Goal: Task Accomplishment & Management: Complete application form

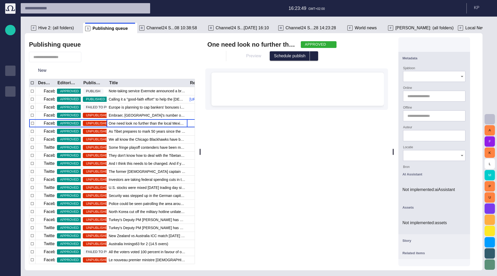
click at [9, 88] on p "Administration" at bounding box center [10, 90] width 6 height 5
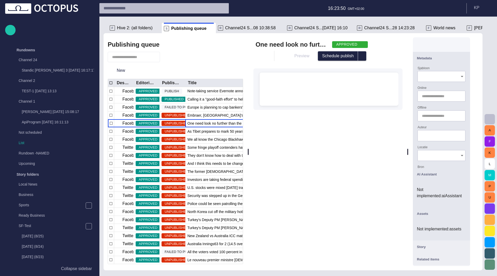
scroll to position [289, 0]
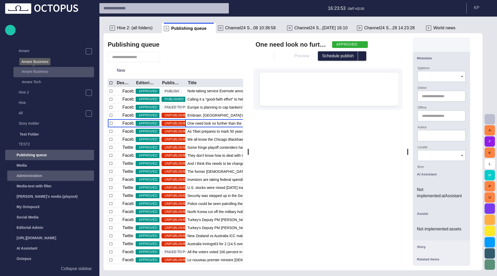
click at [34, 73] on p "Amare Business" at bounding box center [35, 71] width 26 height 5
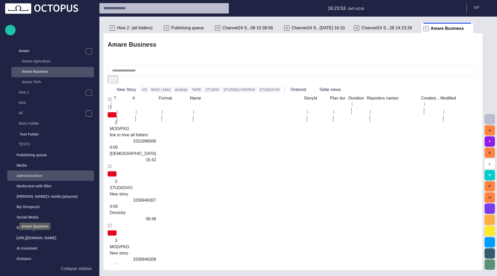
scroll to position [124, 0]
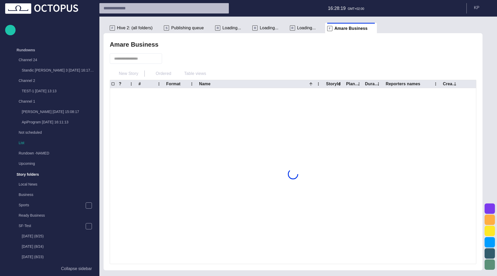
scroll to position [124, 0]
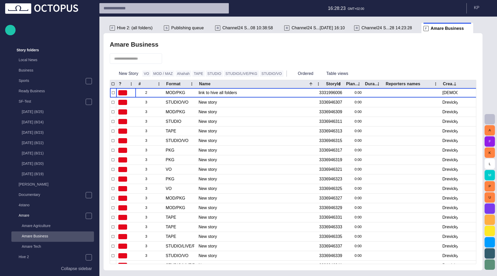
click at [295, 28] on span "Channel24 S...[DATE] 16:10" at bounding box center [318, 27] width 53 height 5
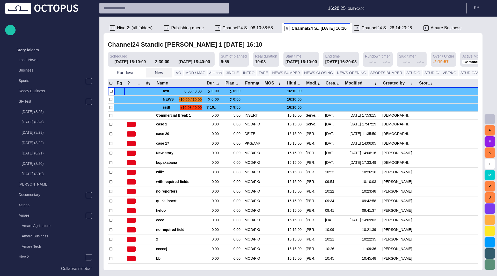
click at [167, 74] on span "button" at bounding box center [168, 72] width 5 height 5
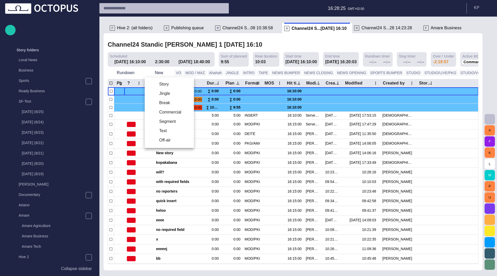
click at [164, 84] on li "Story" at bounding box center [169, 84] width 49 height 9
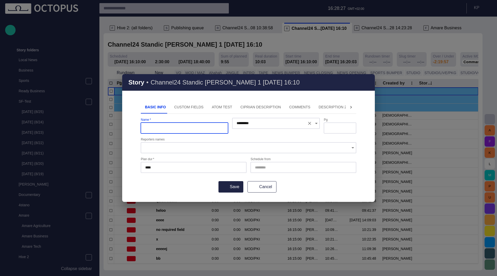
click at [273, 124] on input "*********" at bounding box center [271, 123] width 68 height 5
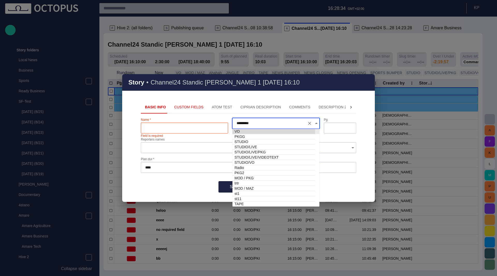
click at [290, 95] on div "Story • Channel24 Standic [PERSON_NAME] 1 [DATE] 16:10 Basic Info Custom Fields…" at bounding box center [248, 138] width 253 height 128
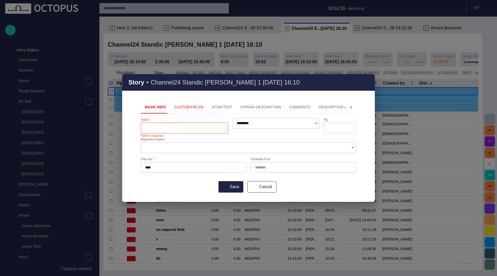
click at [195, 147] on input "Reporters names" at bounding box center [246, 147] width 203 height 5
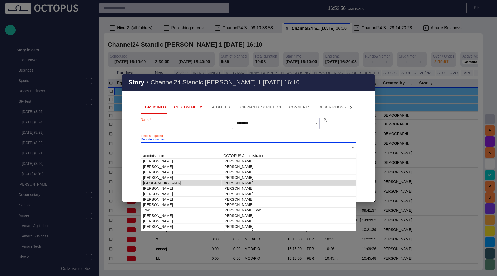
click at [364, 155] on div "Basic Info Custom Fields ATOM Test Ciprian description Comments Description 2 D…" at bounding box center [248, 151] width 253 height 101
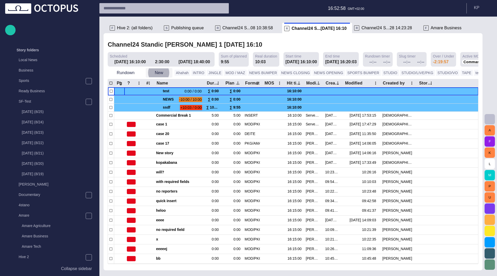
click at [158, 73] on button "New" at bounding box center [159, 72] width 27 height 9
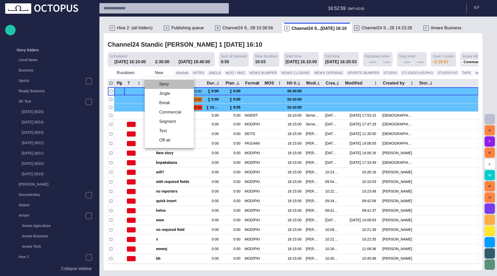
click at [159, 83] on li "Story" at bounding box center [169, 84] width 49 height 9
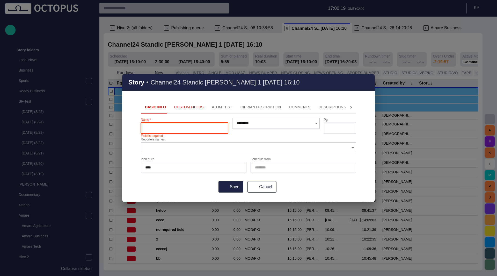
click at [183, 109] on button "Custom Fields" at bounding box center [189, 107] width 38 height 12
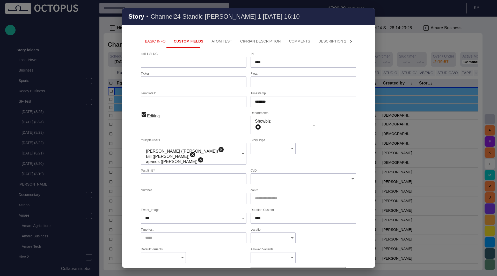
click at [370, 16] on span "button" at bounding box center [368, 16] width 6 height 6
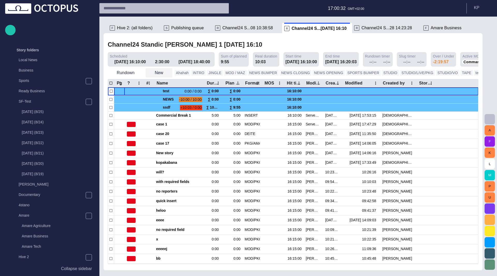
click at [152, 73] on button "New" at bounding box center [159, 72] width 27 height 9
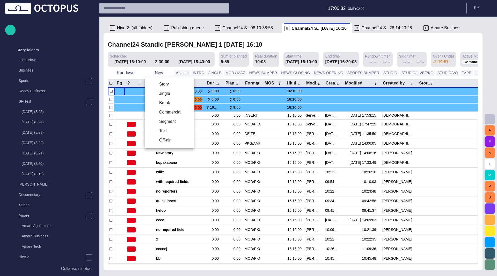
click at [161, 83] on li "Story" at bounding box center [169, 84] width 49 height 9
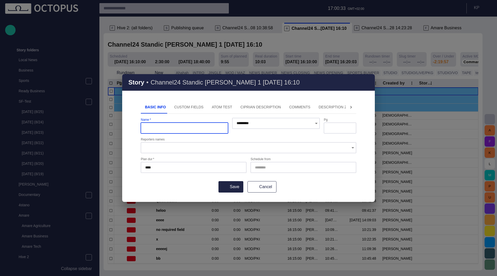
click at [180, 110] on button "Custom Fields" at bounding box center [189, 107] width 38 height 12
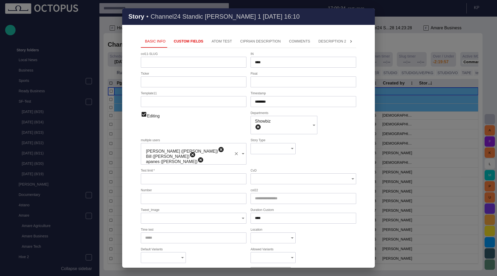
type input "***"
click at [177, 176] on input "Test limit   *" at bounding box center [193, 178] width 97 height 5
drag, startPoint x: 154, startPoint y: 157, endPoint x: 151, endPoint y: 158, distance: 3.3
click at [151, 169] on div "Test limit   * Field is required" at bounding box center [194, 177] width 106 height 16
click at [179, 176] on input "Test limit   *" at bounding box center [193, 178] width 97 height 5
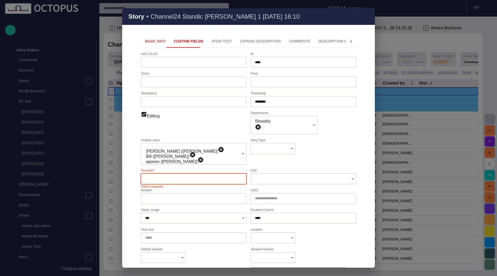
click at [368, 17] on span "button" at bounding box center [368, 16] width 6 height 6
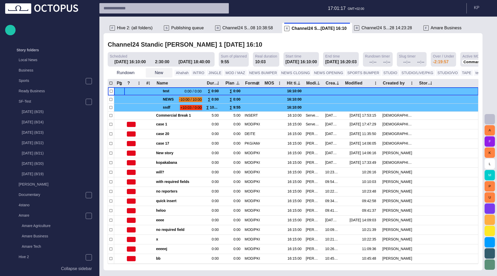
click at [168, 73] on button "New" at bounding box center [159, 72] width 27 height 9
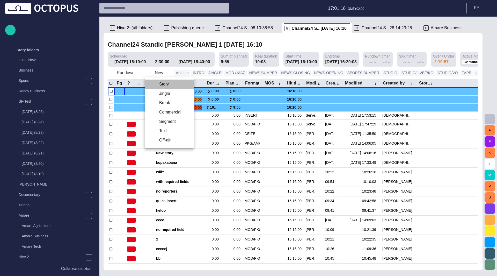
click at [162, 86] on li "Story" at bounding box center [169, 84] width 49 height 9
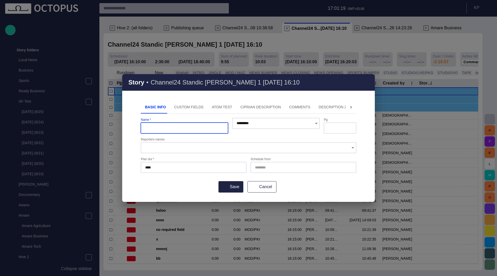
click at [179, 109] on button "Custom Fields" at bounding box center [189, 107] width 38 height 12
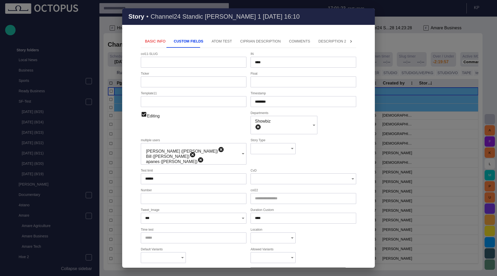
click at [368, 16] on span "button" at bounding box center [368, 16] width 6 height 6
